Goal: Contribute content: Add original content to the website for others to see

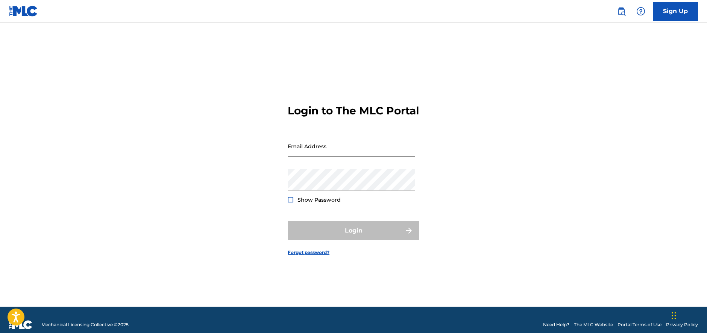
click at [347, 157] on input "Email Address" at bounding box center [351, 145] width 127 height 21
type input "[EMAIL_ADDRESS][DOMAIN_NAME]"
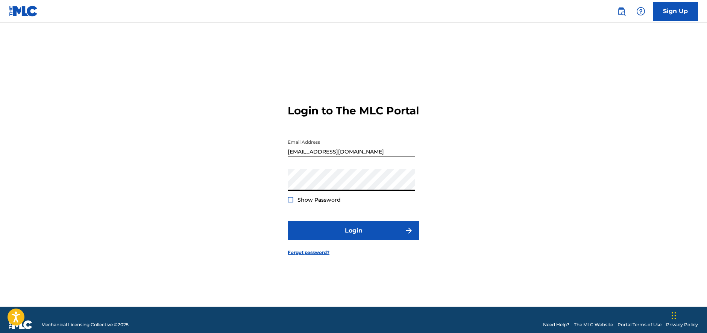
click at [289, 202] on div at bounding box center [291, 200] width 6 height 6
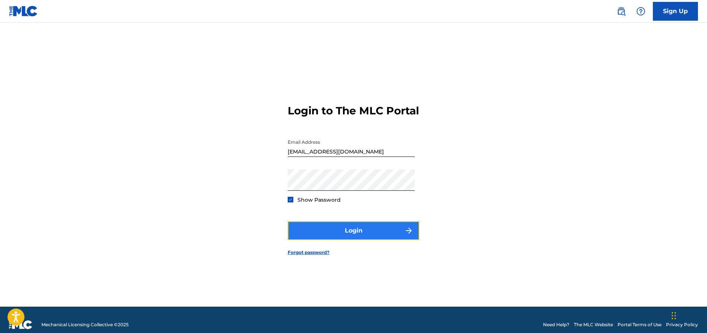
click at [304, 230] on button "Login" at bounding box center [354, 230] width 132 height 19
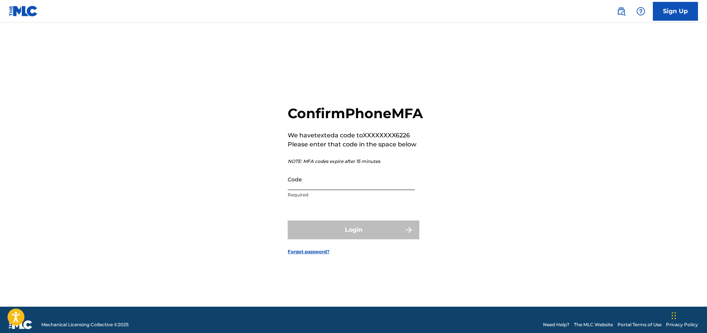
click at [309, 190] on input "Code" at bounding box center [351, 178] width 127 height 21
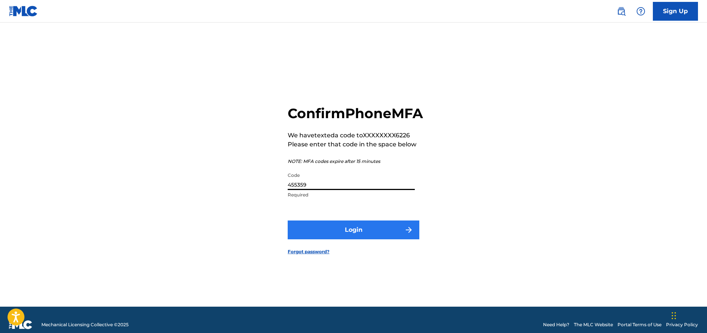
type input "455359"
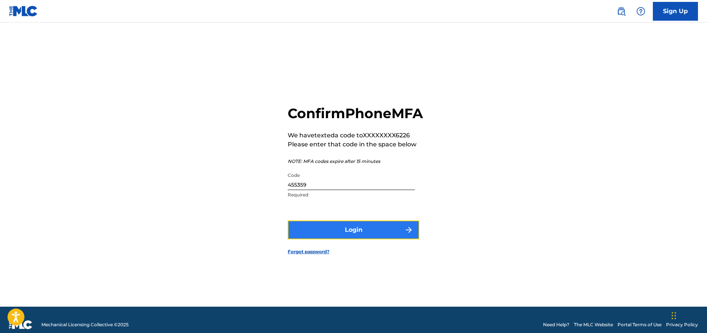
click at [342, 238] on button "Login" at bounding box center [354, 229] width 132 height 19
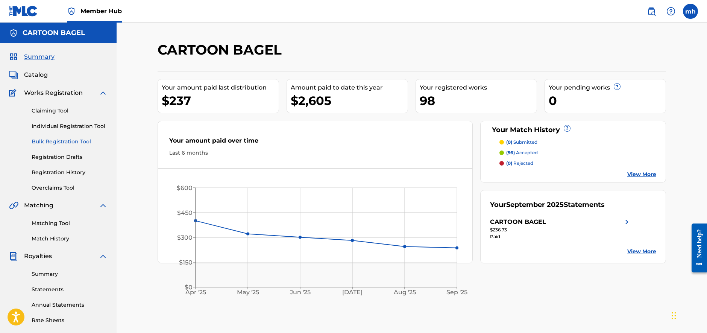
click at [71, 143] on link "Bulk Registration Tool" at bounding box center [70, 142] width 76 height 8
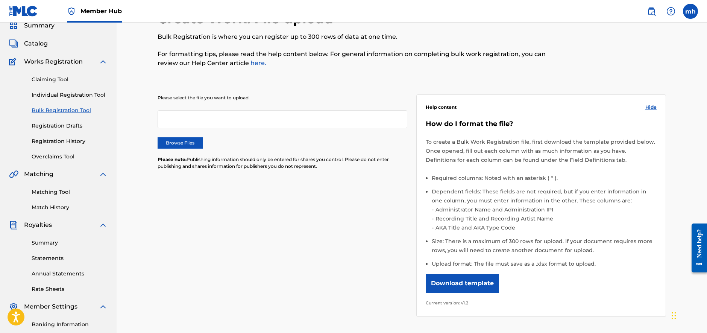
scroll to position [28, 0]
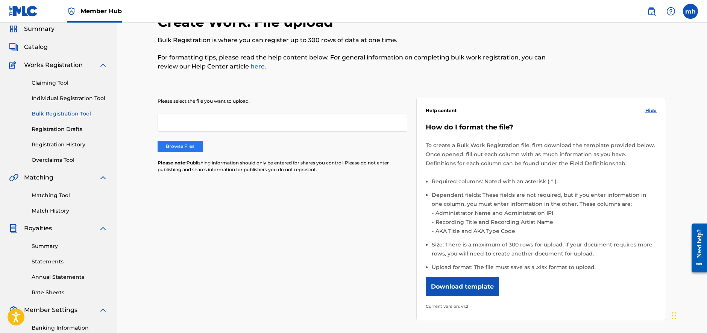
click at [183, 149] on label "Browse Files" at bounding box center [180, 146] width 45 height 11
click at [0, 0] on input "Browse Files" at bounding box center [0, 0] width 0 height 0
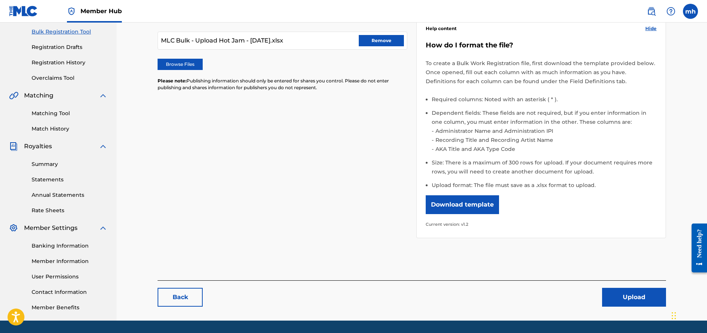
scroll to position [111, 0]
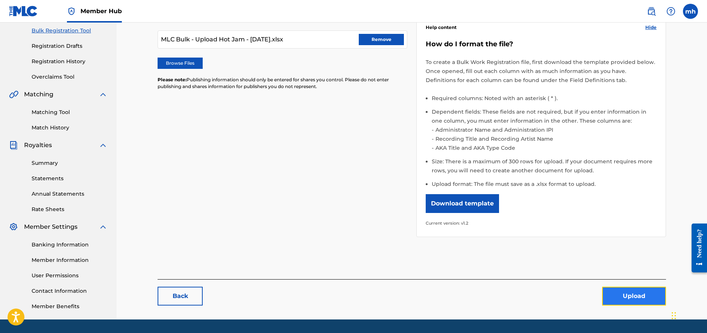
click at [615, 296] on button "Upload" at bounding box center [634, 296] width 64 height 19
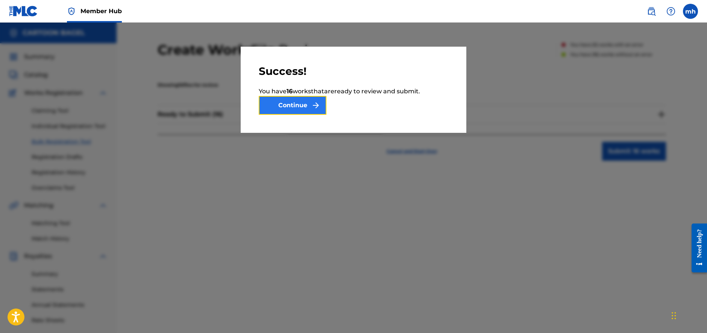
click at [287, 106] on button "Continue" at bounding box center [293, 105] width 68 height 19
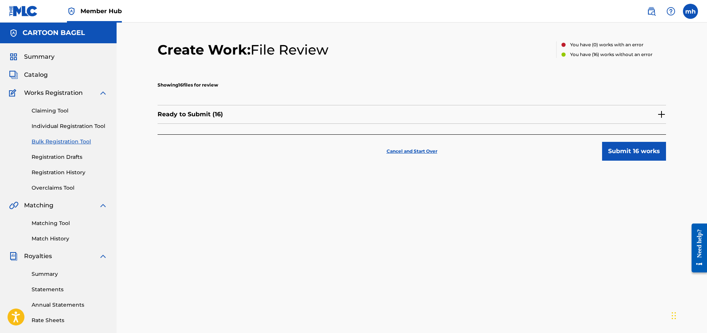
click at [660, 114] on img at bounding box center [661, 114] width 9 height 9
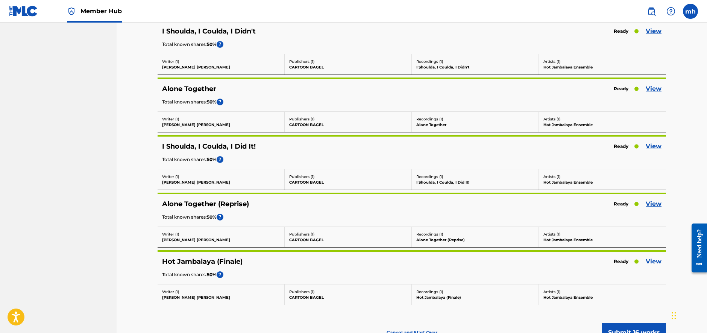
scroll to position [789, 0]
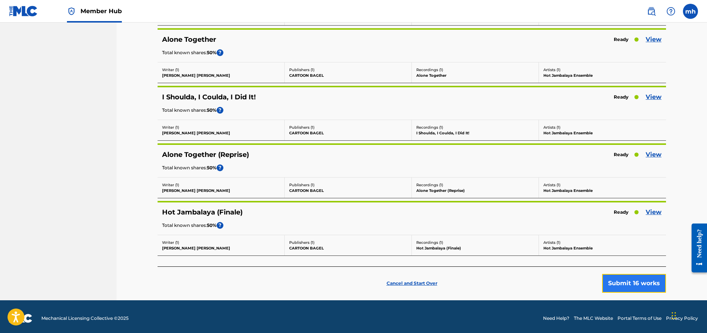
click at [626, 279] on button "Submit 16 works" at bounding box center [634, 283] width 64 height 19
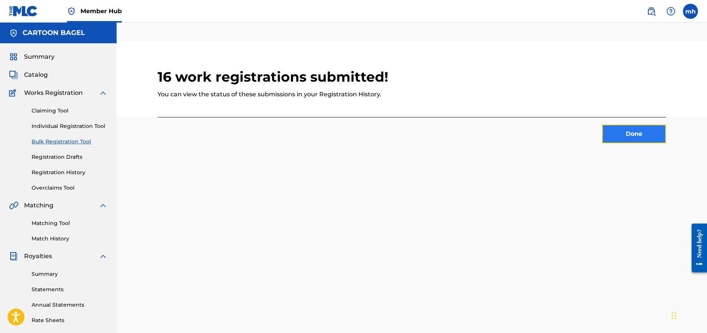
click at [633, 132] on button "Done" at bounding box center [634, 133] width 64 height 19
